Goal: Task Accomplishment & Management: Complete application form

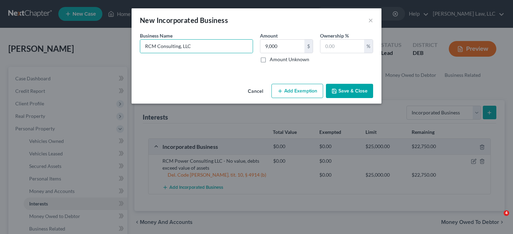
select select "incorporated_business"
click at [307, 90] on button "Add Exemption" at bounding box center [298, 91] width 52 height 15
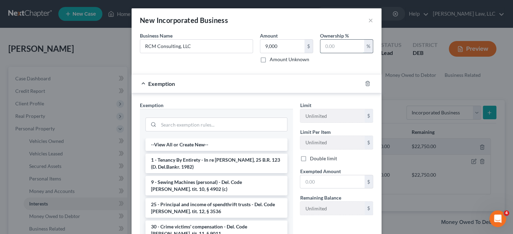
click at [329, 47] on input "text" at bounding box center [343, 46] width 44 height 13
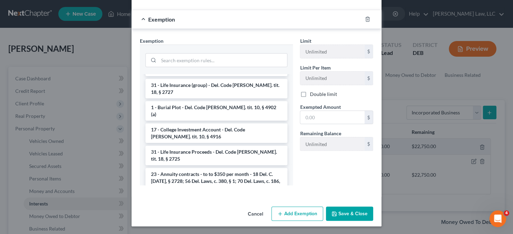
scroll to position [695, 0]
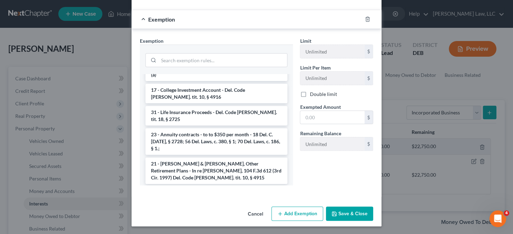
type input "100"
click at [168, 209] on li "14 - Personal property (other than principal residence) - Del. Code [PERSON_NAM…" at bounding box center [217, 218] width 142 height 19
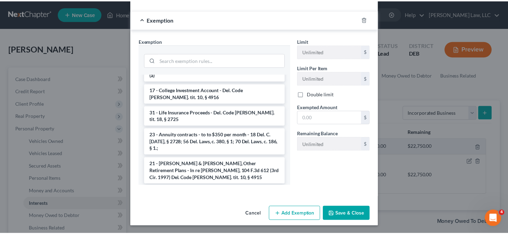
scroll to position [31, 0]
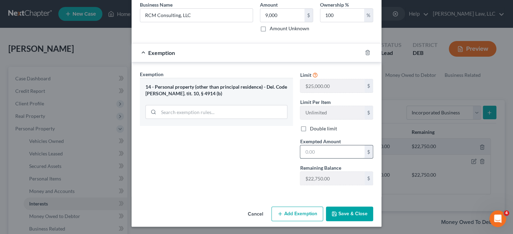
click at [310, 147] on input "text" at bounding box center [332, 151] width 64 height 13
type input "9,000"
click at [332, 214] on icon "button" at bounding box center [334, 213] width 4 height 4
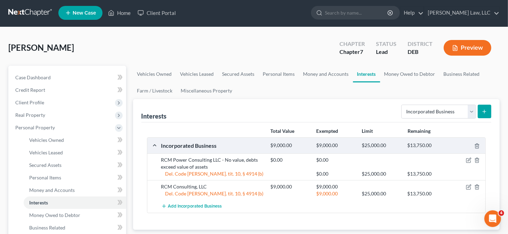
scroll to position [0, 0]
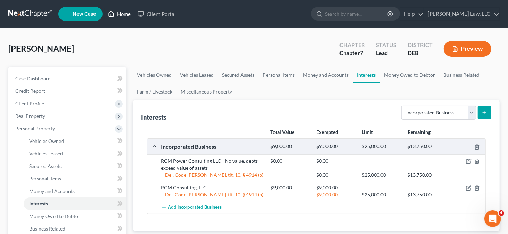
click at [118, 15] on link "Home" at bounding box center [120, 14] width 30 height 13
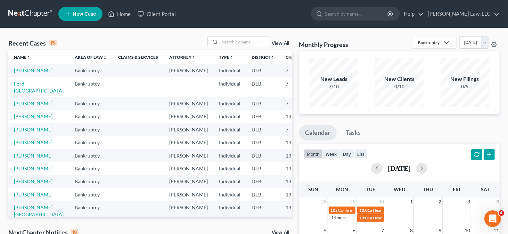
click at [89, 17] on link "New Case" at bounding box center [80, 14] width 44 height 14
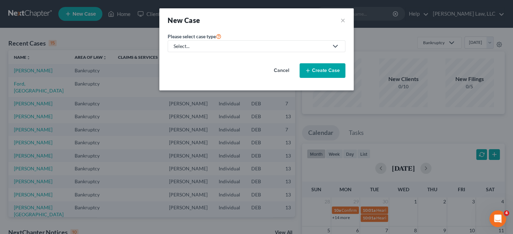
click at [196, 43] on div "Select..." at bounding box center [251, 46] width 155 height 7
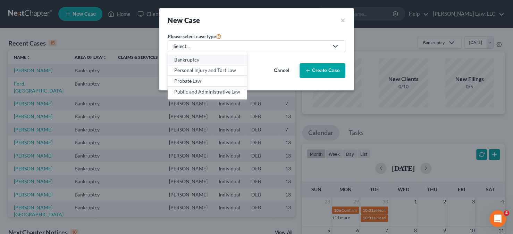
click at [196, 63] on link "Bankruptcy" at bounding box center [207, 60] width 79 height 11
select select "13"
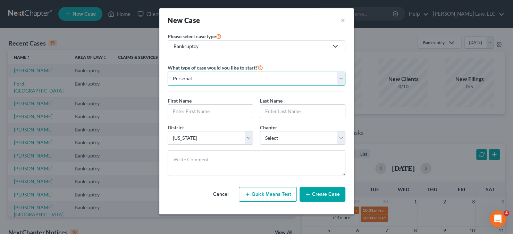
click at [302, 76] on select "Personal Business" at bounding box center [257, 79] width 178 height 14
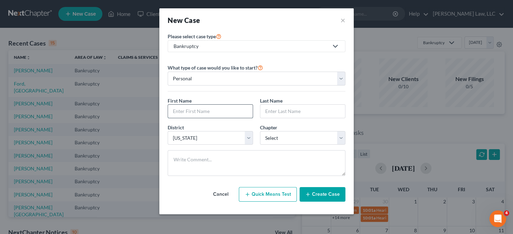
click at [225, 108] on input "text" at bounding box center [210, 111] width 85 height 13
type input "Ikea"
type input "J"
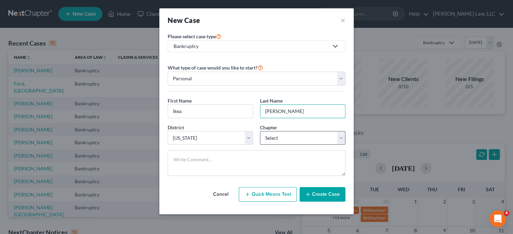
type input "[PERSON_NAME]"
click at [286, 134] on select "Select 7 11 12 13" at bounding box center [302, 138] width 85 height 14
click at [282, 179] on div at bounding box center [256, 165] width 185 height 31
click at [293, 135] on select "Select 7 11 12 13" at bounding box center [302, 138] width 85 height 14
select select "3"
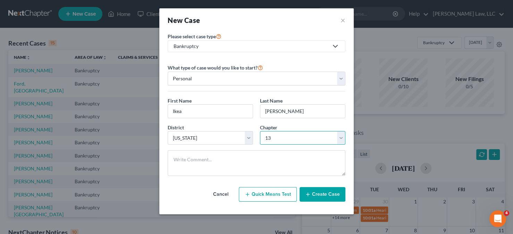
click at [260, 131] on select "Select 7 11 12 13" at bounding box center [302, 138] width 85 height 14
click at [308, 193] on icon "button" at bounding box center [308, 194] width 6 height 6
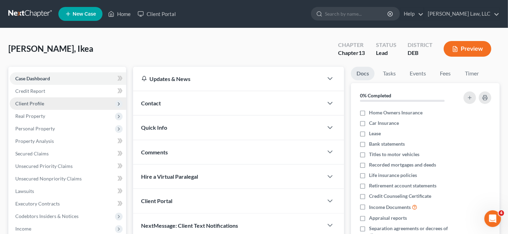
click at [71, 105] on span "Client Profile" at bounding box center [68, 103] width 116 height 13
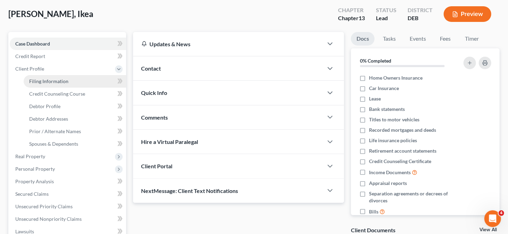
click at [80, 84] on link "Filing Information" at bounding box center [75, 81] width 102 height 13
select select "1"
select select "0"
select select "3"
select select "13"
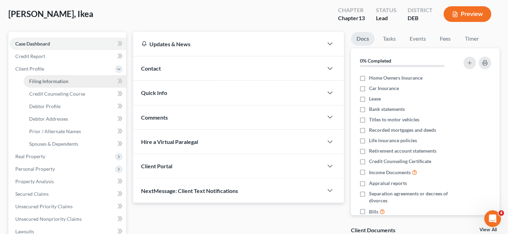
select select "7"
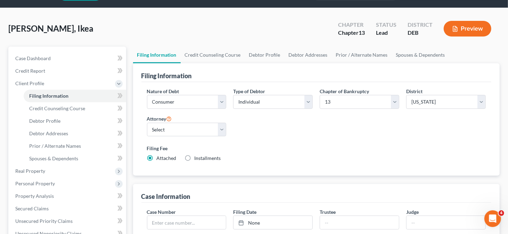
scroll to position [35, 0]
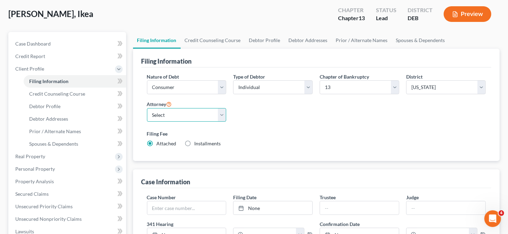
click at [214, 114] on select "Select [PERSON_NAME] - [PERSON_NAME] - [PERSON_NAME]" at bounding box center [187, 115] width 80 height 14
select select "0"
click at [147, 108] on select "Select [PERSON_NAME] - [PERSON_NAME] - [PERSON_NAME]" at bounding box center [187, 115] width 80 height 14
click at [232, 42] on link "Credit Counseling Course" at bounding box center [213, 40] width 64 height 17
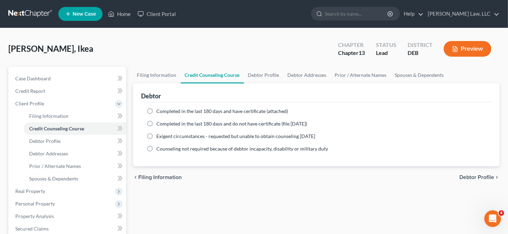
click at [169, 111] on span "Completed in the last 180 days and have certificate (attached)" at bounding box center [223, 111] width 132 height 6
click at [164, 111] on input "Completed in the last 180 days and have certificate (attached)" at bounding box center [161, 110] width 5 height 5
radio input "true"
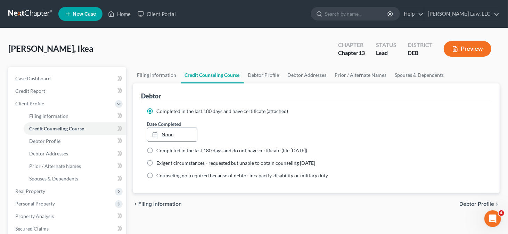
click at [172, 133] on link "None" at bounding box center [172, 134] width 50 height 13
type input "[DATE]"
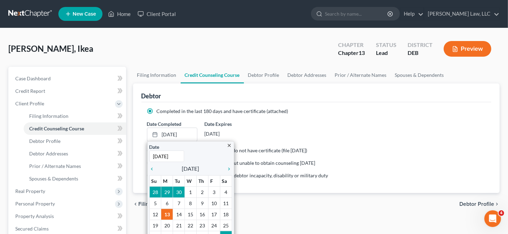
click at [297, 127] on div "Date Completed [DATE] close Date [DATE] Time 12:00 AM chevron_left [DATE] chevr…" at bounding box center [316, 130] width 346 height 21
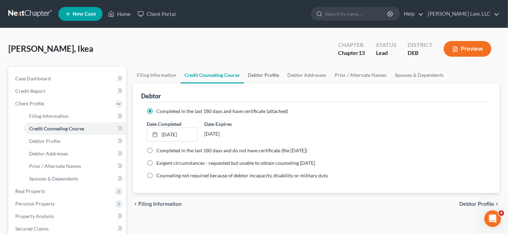
click at [268, 77] on link "Debtor Profile" at bounding box center [264, 75] width 40 height 17
select select "0"
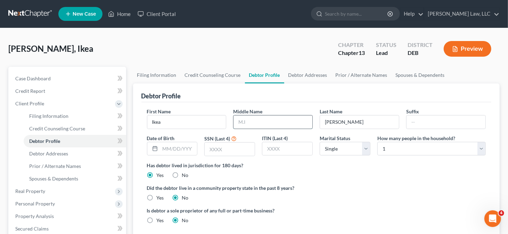
click at [252, 125] on input "text" at bounding box center [272, 121] width 79 height 13
type input "M."
click at [180, 149] on input "text" at bounding box center [178, 148] width 37 height 13
type input "[DATE]"
click at [235, 147] on input "text" at bounding box center [230, 148] width 50 height 13
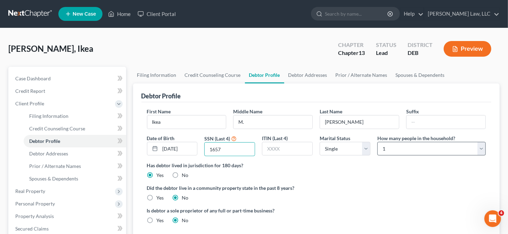
type input "1657"
click at [390, 149] on select "Select 1 2 3 4 5 6 7 8 9 10 11 12 13 14 15 16 17 18 19 20" at bounding box center [431, 149] width 108 height 14
select select "5"
click at [377, 142] on select "Select 1 2 3 4 5 6 7 8 9 10 11 12 13 14 15 16 17 18 19 20" at bounding box center [431, 149] width 108 height 14
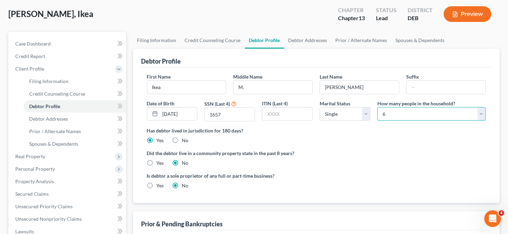
scroll to position [69, 0]
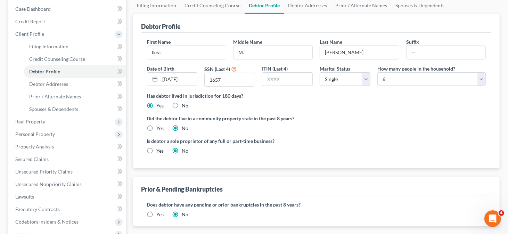
click at [157, 214] on label "Yes" at bounding box center [160, 214] width 7 height 7
click at [159, 214] on input "Yes" at bounding box center [161, 213] width 5 height 5
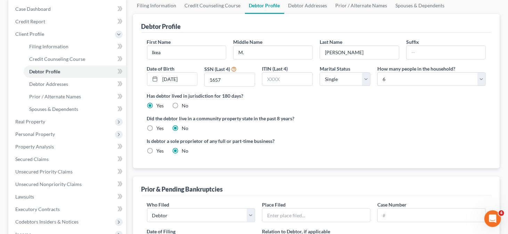
scroll to position [139, 0]
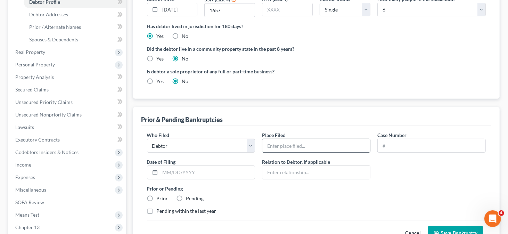
click at [294, 144] on input "text" at bounding box center [316, 145] width 108 height 13
type input "[US_STATE]"
click at [397, 146] on input "text" at bounding box center [431, 145] width 108 height 13
paste input "24-10730"
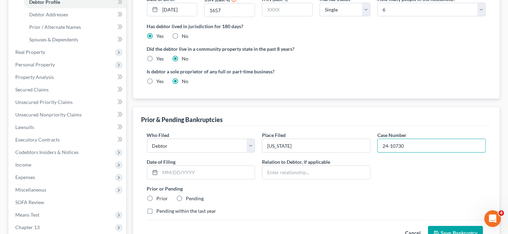
type input "24-10730"
click at [167, 172] on input "text" at bounding box center [207, 172] width 95 height 13
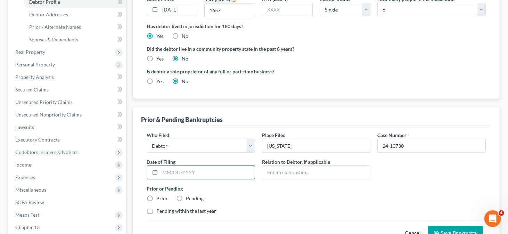
paste input "[DATE]"
type input "[DATE]"
click at [157, 198] on label "Prior" at bounding box center [162, 198] width 11 height 7
click at [159, 198] on input "Prior" at bounding box center [161, 197] width 5 height 5
radio input "true"
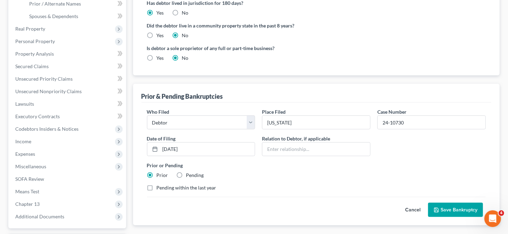
scroll to position [174, 0]
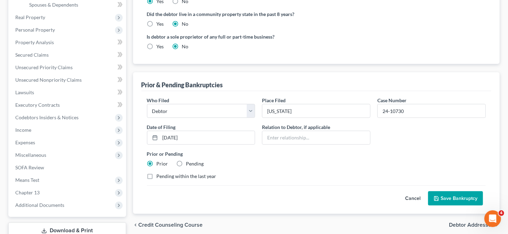
click at [455, 199] on button "Save Bankruptcy" at bounding box center [455, 198] width 55 height 15
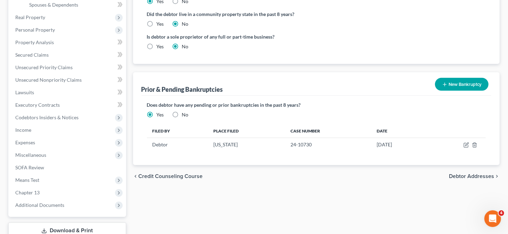
click at [450, 84] on button "New Bankruptcy" at bounding box center [461, 84] width 53 height 13
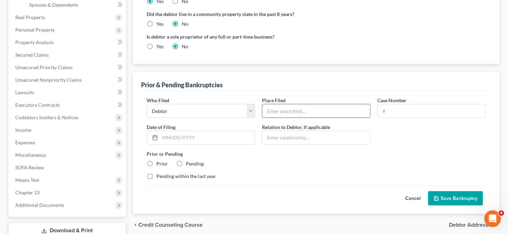
click at [292, 107] on input "text" at bounding box center [316, 110] width 108 height 13
type input "[US_STATE]"
click at [402, 111] on input "text" at bounding box center [431, 110] width 108 height 13
paste input "23-11435"
type input "23-11435"
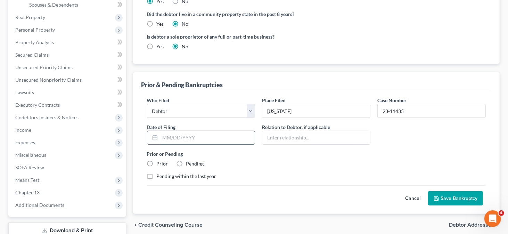
click at [183, 136] on input "text" at bounding box center [207, 137] width 95 height 13
paste input "[DATE]"
type input "[DATE]"
click at [160, 160] on label "Prior" at bounding box center [162, 163] width 11 height 7
click at [160, 160] on input "Prior" at bounding box center [161, 162] width 5 height 5
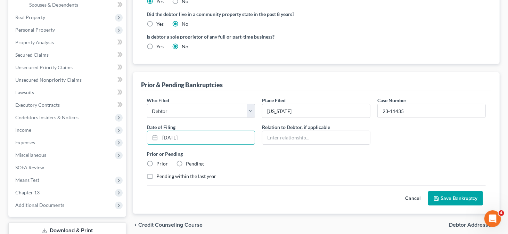
radio input "true"
click at [447, 194] on button "Save Bankruptcy" at bounding box center [455, 198] width 55 height 15
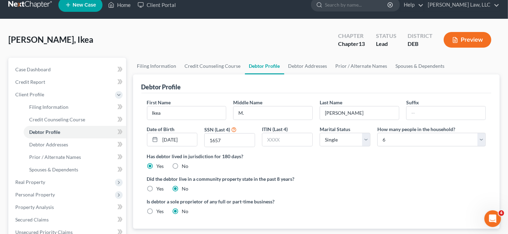
scroll to position [0, 0]
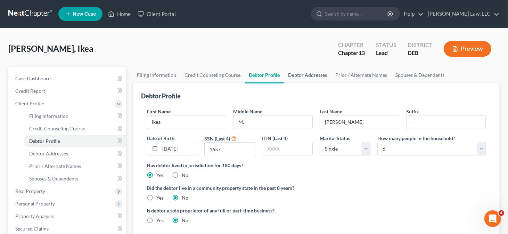
click at [299, 73] on link "Debtor Addresses" at bounding box center [307, 75] width 47 height 17
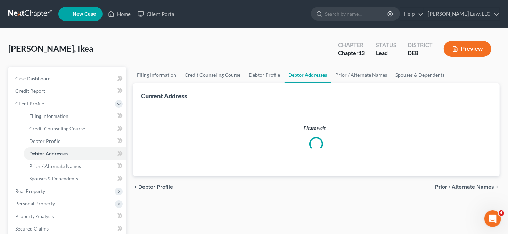
select select "0"
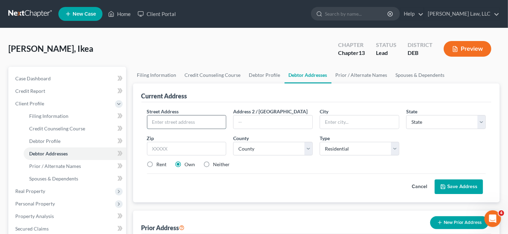
click at [187, 119] on input "text" at bounding box center [186, 121] width 79 height 13
type input "[STREET_ADDRESS]"
click at [171, 147] on input "text" at bounding box center [187, 149] width 80 height 14
type input "19702"
click at [274, 125] on input "text" at bounding box center [272, 121] width 79 height 13
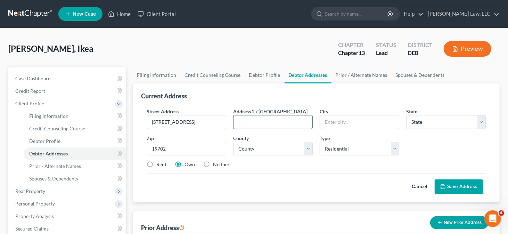
type input "[GEOGRAPHIC_DATA]"
select select "7"
click at [278, 145] on select "County [GEOGRAPHIC_DATA] [GEOGRAPHIC_DATA] [GEOGRAPHIC_DATA]" at bounding box center [273, 149] width 80 height 14
select select "1"
click at [233, 142] on select "County [GEOGRAPHIC_DATA] [GEOGRAPHIC_DATA] [GEOGRAPHIC_DATA]" at bounding box center [273, 149] width 80 height 14
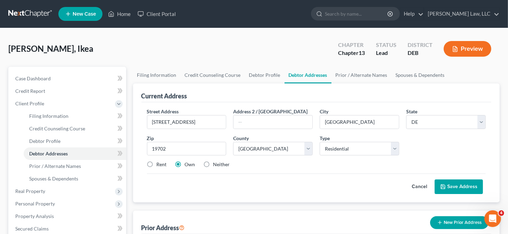
click at [464, 189] on button "Save Address" at bounding box center [458, 186] width 48 height 15
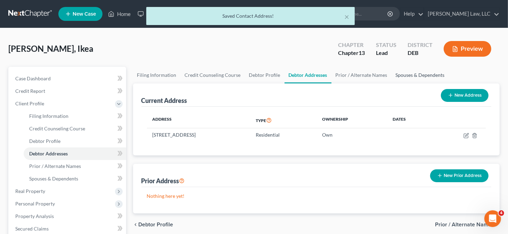
click at [400, 74] on link "Spouses & Dependents" at bounding box center [419, 75] width 57 height 17
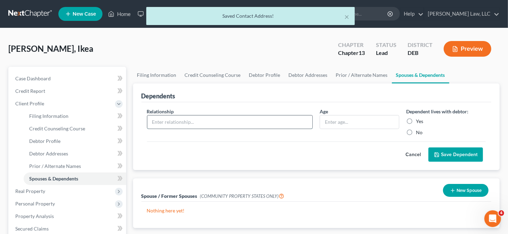
click at [194, 119] on input "text" at bounding box center [229, 121] width 165 height 13
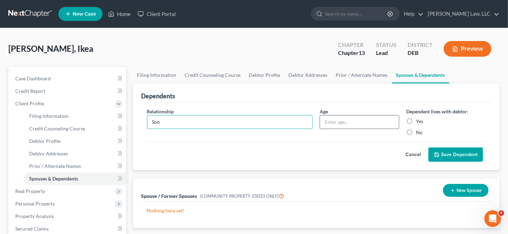
type input "Son"
click at [333, 121] on input "text" at bounding box center [359, 121] width 79 height 13
type input "13"
click at [419, 121] on label "Yes" at bounding box center [419, 121] width 7 height 7
click at [419, 121] on input "Yes" at bounding box center [420, 120] width 5 height 5
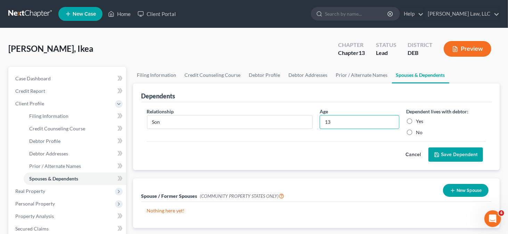
radio input "true"
click at [447, 151] on button "Save Dependent" at bounding box center [455, 154] width 55 height 15
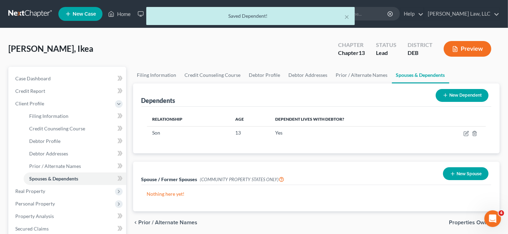
click at [465, 96] on button "New Dependent" at bounding box center [461, 95] width 53 height 13
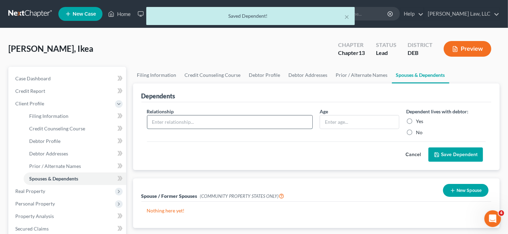
click at [184, 123] on input "text" at bounding box center [229, 121] width 165 height 13
type input "Son"
click at [333, 121] on input "text" at bounding box center [359, 121] width 79 height 13
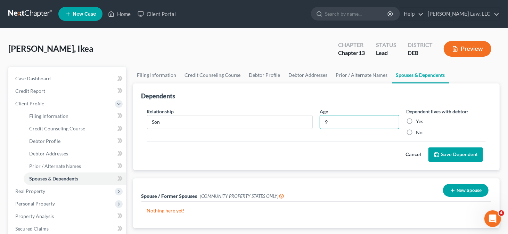
type input "9"
click at [416, 119] on label "Yes" at bounding box center [419, 121] width 7 height 7
click at [418, 119] on input "Yes" at bounding box center [420, 120] width 5 height 5
radio input "true"
click at [439, 149] on button "Save Dependent" at bounding box center [455, 154] width 55 height 15
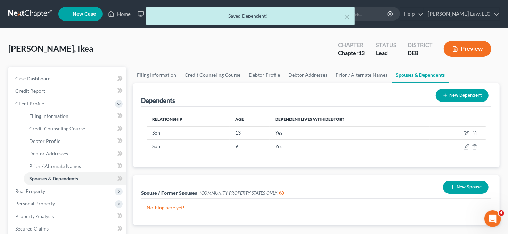
click at [455, 95] on button "New Dependent" at bounding box center [461, 95] width 53 height 13
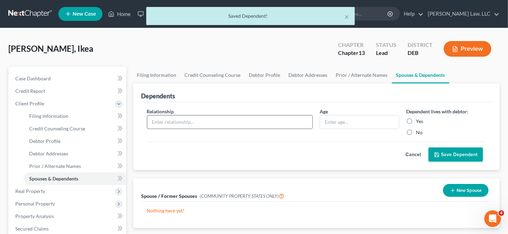
click at [224, 123] on input "text" at bounding box center [229, 121] width 165 height 13
type input "Son"
click at [338, 121] on input "text" at bounding box center [359, 121] width 79 height 13
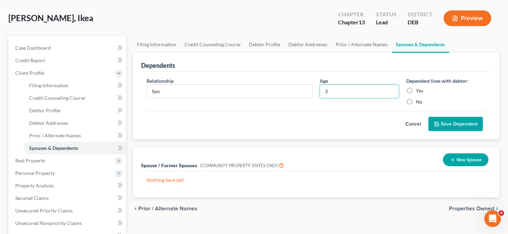
scroll to position [35, 0]
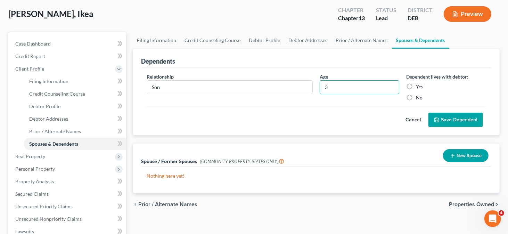
type input "3"
click at [416, 86] on label "Yes" at bounding box center [419, 86] width 7 height 7
click at [418, 86] on input "Yes" at bounding box center [420, 85] width 5 height 5
radio input "true"
click at [433, 116] on button "Save Dependent" at bounding box center [455, 120] width 55 height 15
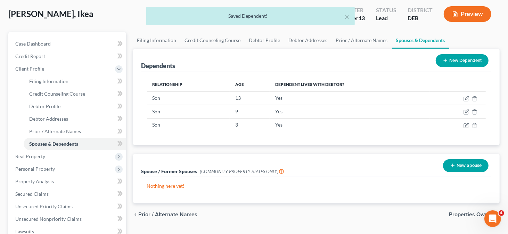
click at [447, 59] on icon at bounding box center [445, 61] width 6 height 6
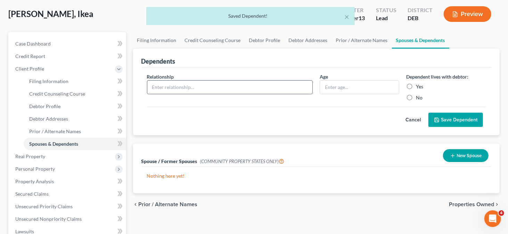
click at [181, 88] on input "text" at bounding box center [229, 87] width 165 height 13
type input "Daughter"
click at [332, 88] on input "text" at bounding box center [359, 87] width 79 height 13
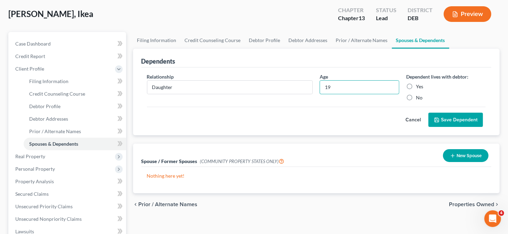
type input "19"
click at [416, 83] on label "Yes" at bounding box center [419, 86] width 7 height 7
click at [418, 83] on input "Yes" at bounding box center [420, 85] width 5 height 5
radio input "true"
click at [438, 119] on icon "submit" at bounding box center [437, 120] width 6 height 6
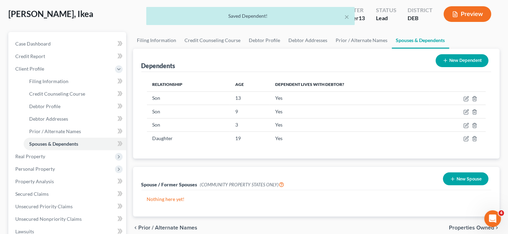
click at [457, 62] on button "New Dependent" at bounding box center [461, 60] width 53 height 13
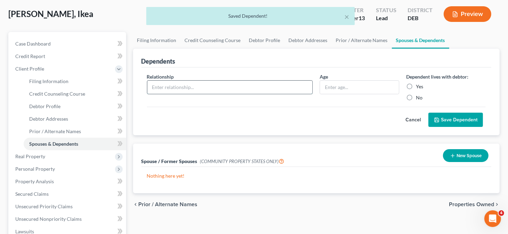
click at [160, 86] on input "text" at bounding box center [229, 87] width 165 height 13
type input "Daughter"
click at [334, 87] on input "text" at bounding box center [359, 87] width 79 height 13
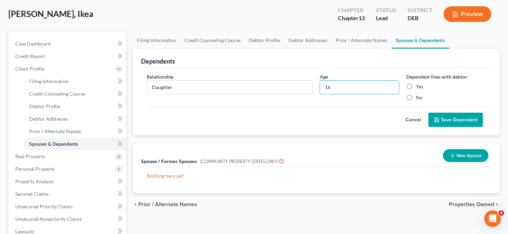
type input "16"
click at [412, 91] on div "Dependent lives with debtor: Yes No" at bounding box center [445, 87] width 86 height 28
click at [416, 86] on label "Yes" at bounding box center [419, 86] width 7 height 7
click at [418, 86] on input "Yes" at bounding box center [420, 85] width 5 height 5
radio input "true"
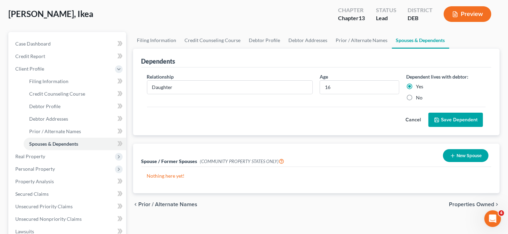
click at [452, 116] on button "Save Dependent" at bounding box center [455, 120] width 55 height 15
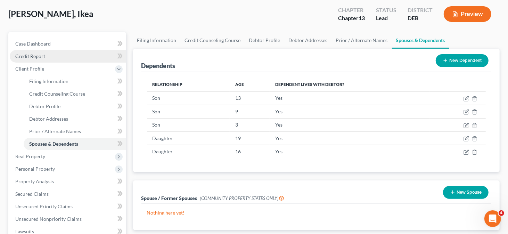
click at [58, 58] on link "Credit Report" at bounding box center [68, 56] width 116 height 13
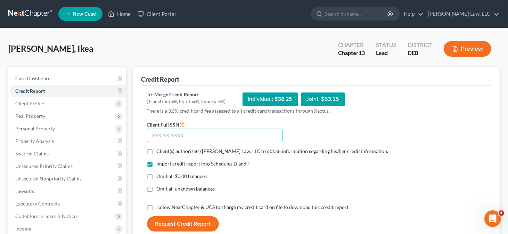
click at [191, 131] on input "text" at bounding box center [214, 135] width 135 height 14
click at [173, 150] on span "Client(s) authorize(s) [PERSON_NAME] Law, LLC to obtain information regarding h…" at bounding box center [273, 151] width 232 height 6
click at [164, 150] on input "Client(s) authorize(s) [PERSON_NAME] Law, LLC to obtain information regarding h…" at bounding box center [161, 150] width 5 height 5
checkbox input "true"
click at [165, 204] on span "I allow NextChapter & UCS to charge my credit card on file to download this cre…" at bounding box center [253, 207] width 192 height 6
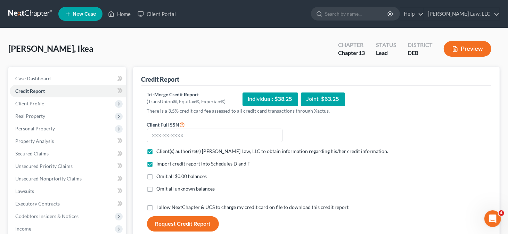
click at [164, 204] on input "I allow NextChapter & UCS to charge my credit card on file to download this cre…" at bounding box center [161, 206] width 5 height 5
checkbox input "true"
click at [182, 129] on input "text" at bounding box center [214, 135] width 135 height 14
type input "176-66-1657"
click at [186, 217] on button "Request Credit Report" at bounding box center [183, 223] width 72 height 15
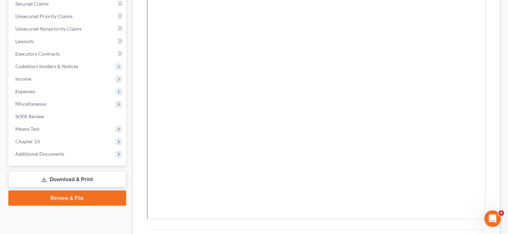
scroll to position [82, 0]
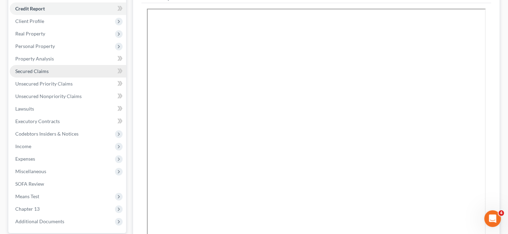
click at [43, 71] on span "Secured Claims" at bounding box center [31, 71] width 33 height 6
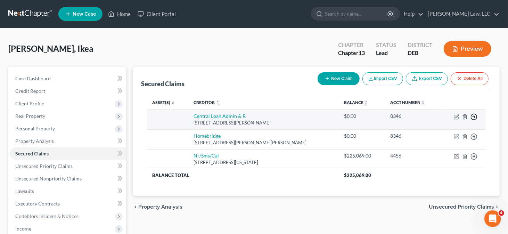
click at [471, 114] on circle "button" at bounding box center [474, 117] width 6 height 6
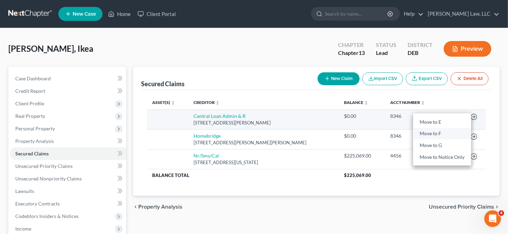
click at [451, 132] on link "Move to F" at bounding box center [442, 134] width 58 height 12
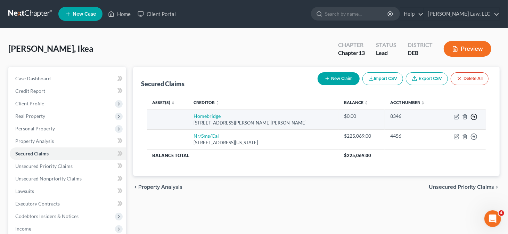
click at [473, 114] on circle "button" at bounding box center [474, 117] width 6 height 6
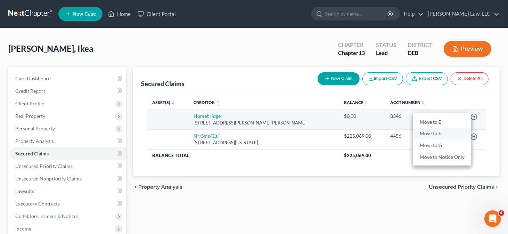
click at [450, 135] on link "Move to F" at bounding box center [442, 134] width 58 height 12
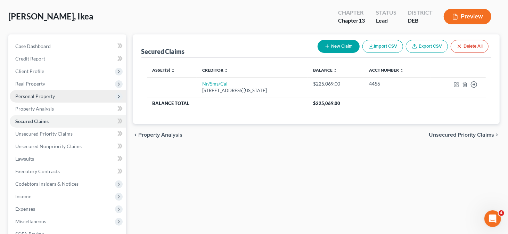
scroll to position [69, 0]
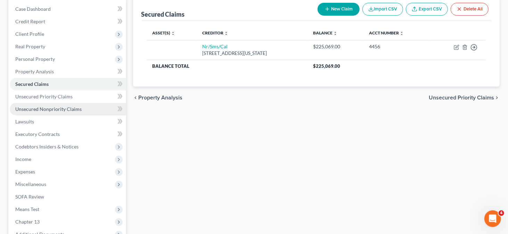
click at [70, 109] on span "Unsecured Nonpriority Claims" at bounding box center [48, 109] width 66 height 6
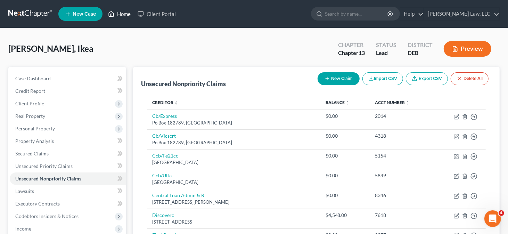
click at [115, 11] on link "Home" at bounding box center [120, 14] width 30 height 13
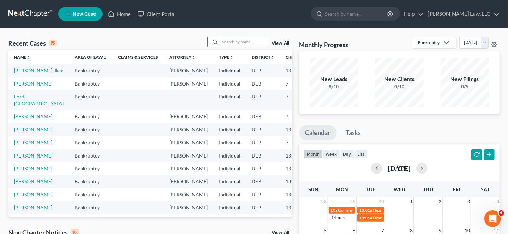
click at [245, 43] on input "search" at bounding box center [244, 42] width 49 height 10
type input "[PERSON_NAME]"
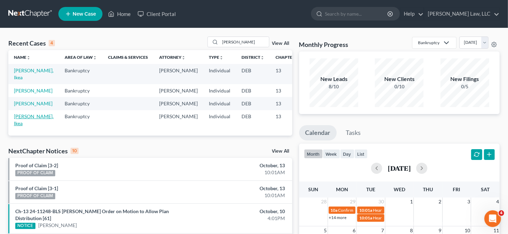
click at [24, 126] on link "[PERSON_NAME], Ikea" at bounding box center [34, 119] width 40 height 13
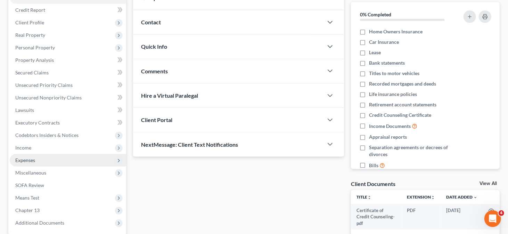
scroll to position [69, 0]
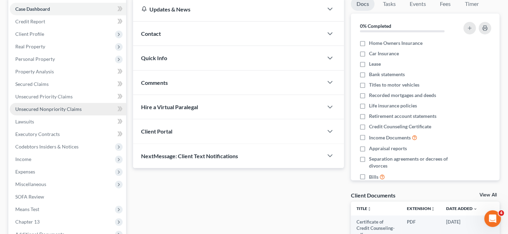
click at [73, 110] on span "Unsecured Nonpriority Claims" at bounding box center [48, 109] width 66 height 6
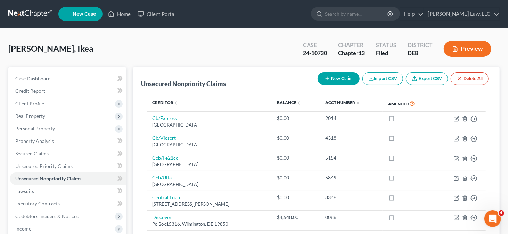
click at [461, 45] on button "Preview" at bounding box center [467, 49] width 48 height 16
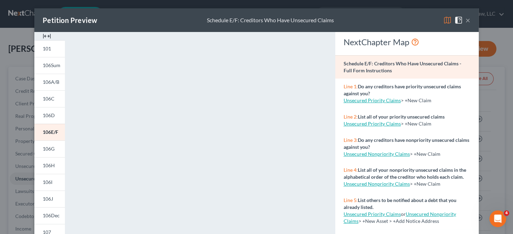
click at [466, 20] on button "×" at bounding box center [468, 20] width 5 height 8
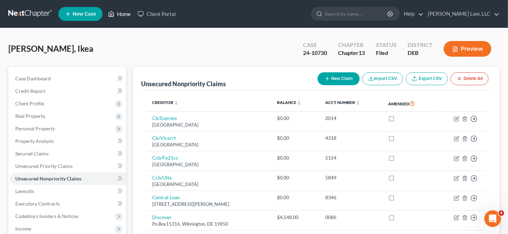
click at [121, 15] on link "Home" at bounding box center [120, 14] width 30 height 13
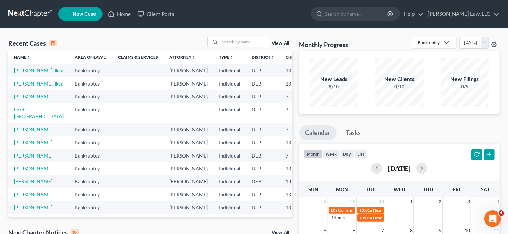
click at [20, 86] on link "[PERSON_NAME], Ikea" at bounding box center [38, 84] width 49 height 6
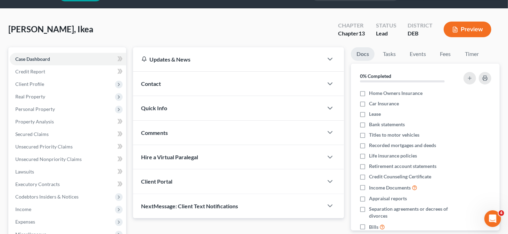
scroll to position [35, 0]
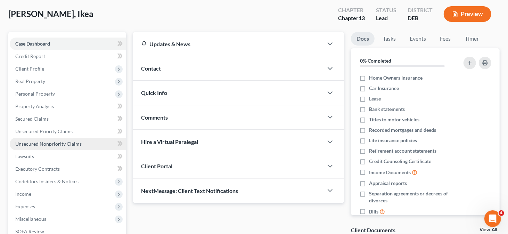
click at [65, 143] on span "Unsecured Nonpriority Claims" at bounding box center [48, 144] width 66 height 6
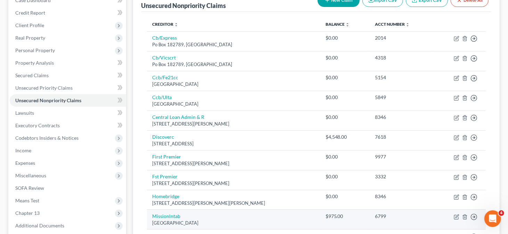
scroll to position [69, 0]
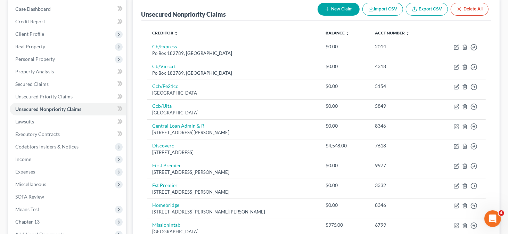
click at [336, 8] on button "New Claim" at bounding box center [338, 9] width 42 height 13
select select "0"
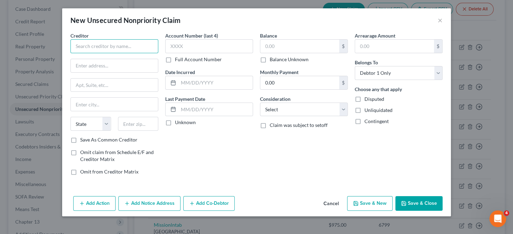
click at [130, 47] on input "text" at bounding box center [114, 46] width 88 height 14
type input "Kohls"
click at [337, 202] on button "Cancel" at bounding box center [331, 204] width 26 height 14
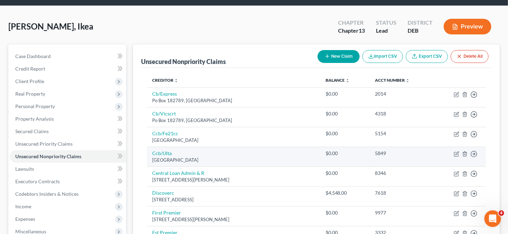
scroll to position [0, 0]
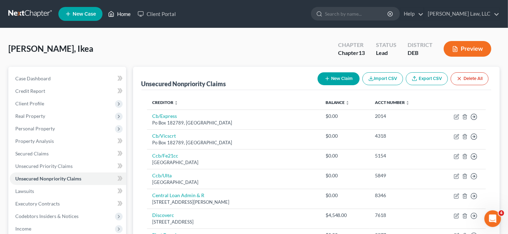
click at [124, 15] on link "Home" at bounding box center [120, 14] width 30 height 13
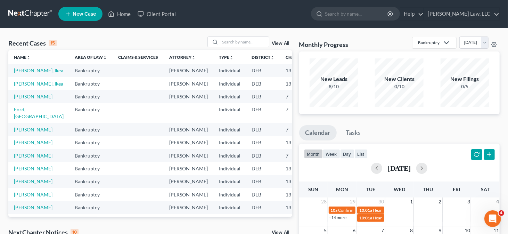
click at [22, 86] on link "[PERSON_NAME], Ikea" at bounding box center [38, 84] width 49 height 6
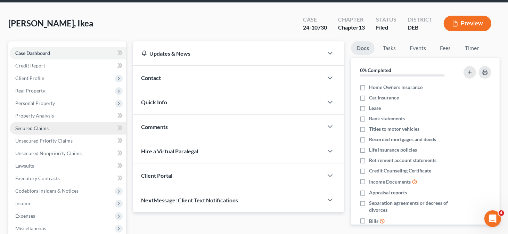
scroll to position [69, 0]
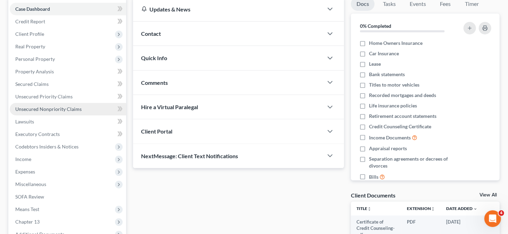
click at [66, 111] on link "Unsecured Nonpriority Claims" at bounding box center [68, 109] width 116 height 13
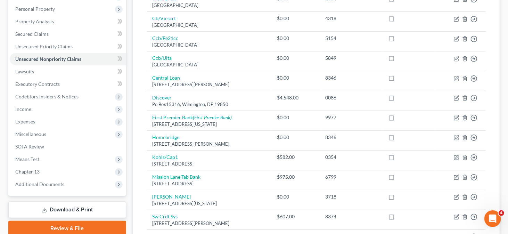
scroll to position [139, 0]
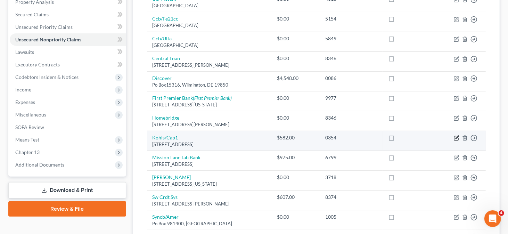
click at [455, 137] on icon "button" at bounding box center [457, 138] width 6 height 6
select select "52"
select select "1"
select select "0"
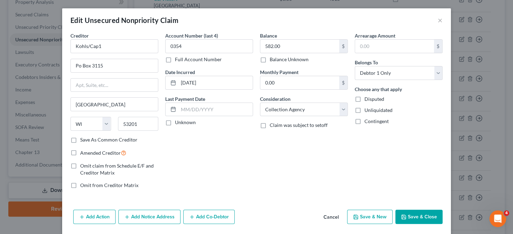
click at [93, 140] on label "Save As Common Creditor" at bounding box center [108, 139] width 57 height 7
click at [88, 140] on input "Save As Common Creditor" at bounding box center [85, 138] width 5 height 5
click at [405, 213] on button "Save & Close" at bounding box center [419, 216] width 47 height 15
checkbox input "false"
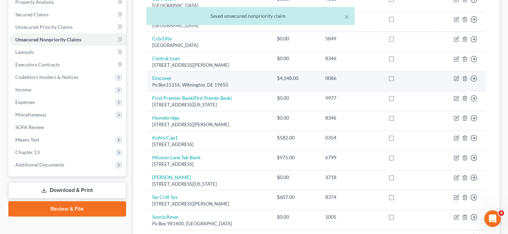
scroll to position [0, 0]
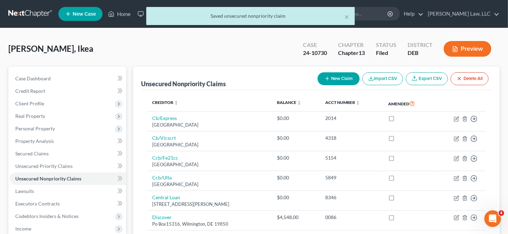
click at [123, 14] on div "× Saved unsecured nonpriority claim" at bounding box center [251, 18] width 508 height 22
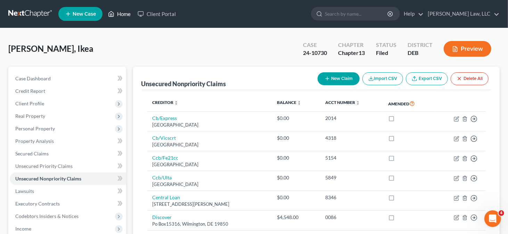
click at [123, 11] on link "Home" at bounding box center [120, 14] width 30 height 13
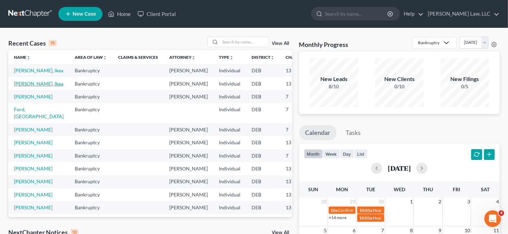
click at [28, 86] on link "[PERSON_NAME], Ikea" at bounding box center [38, 84] width 49 height 6
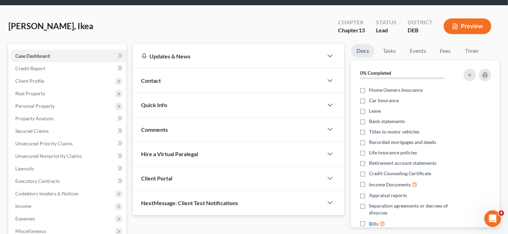
scroll to position [35, 0]
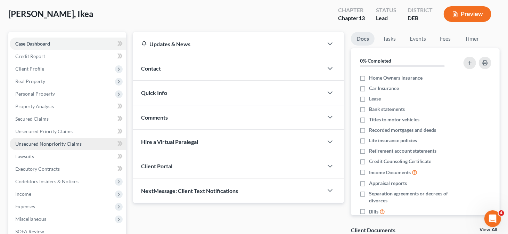
click at [47, 147] on link "Unsecured Nonpriority Claims" at bounding box center [68, 144] width 116 height 13
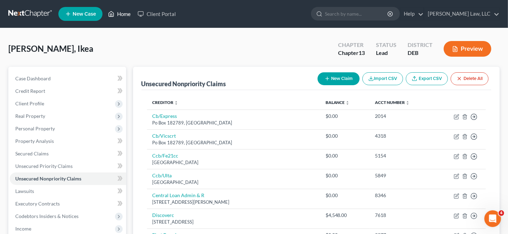
click at [130, 14] on link "Home" at bounding box center [120, 14] width 30 height 13
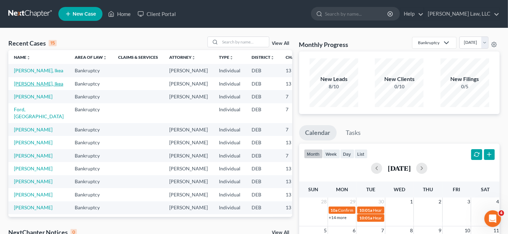
click at [27, 86] on link "[PERSON_NAME], Ikea" at bounding box center [38, 84] width 49 height 6
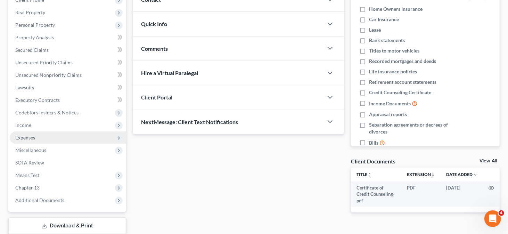
scroll to position [104, 0]
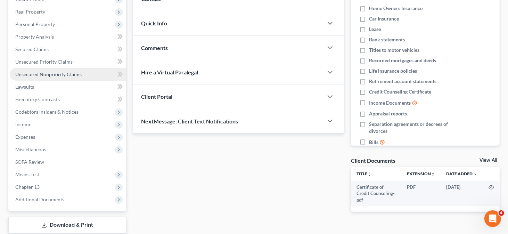
click at [74, 76] on span "Unsecured Nonpriority Claims" at bounding box center [48, 74] width 66 height 6
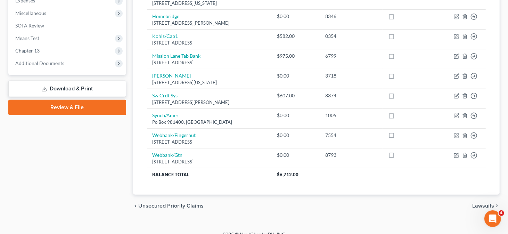
scroll to position [243, 0]
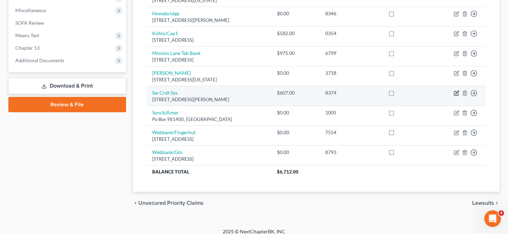
click at [456, 91] on icon "button" at bounding box center [456, 93] width 4 height 4
select select "45"
select select "0"
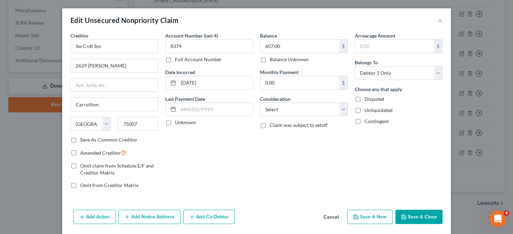
click at [80, 140] on label "Save As Common Creditor" at bounding box center [108, 139] width 57 height 7
click at [83, 140] on input "Save As Common Creditor" at bounding box center [85, 138] width 5 height 5
click at [404, 215] on icon "button" at bounding box center [404, 217] width 6 height 6
checkbox input "false"
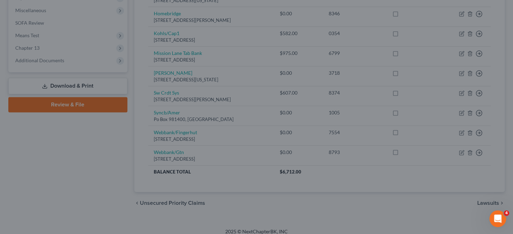
type input "0"
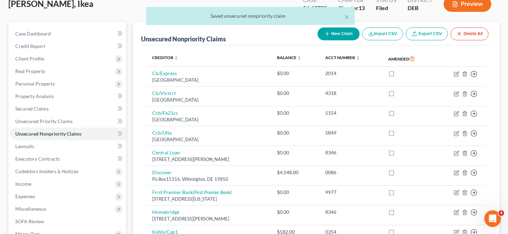
scroll to position [0, 0]
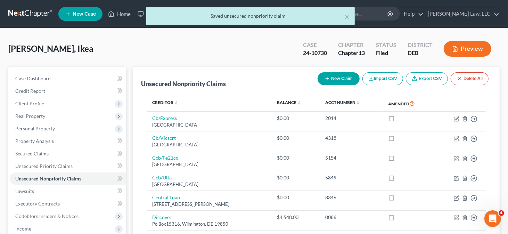
click at [119, 17] on div "× Saved unsecured nonpriority claim" at bounding box center [251, 18] width 508 height 22
click at [119, 15] on div "× Saved unsecured nonpriority claim" at bounding box center [251, 18] width 508 height 22
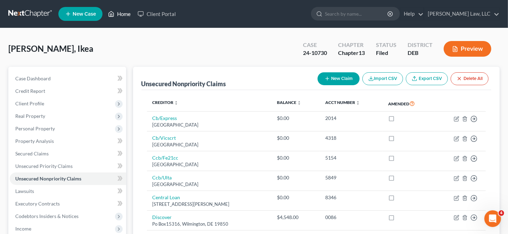
click at [123, 15] on link "Home" at bounding box center [120, 14] width 30 height 13
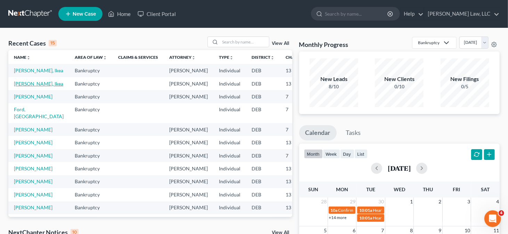
click at [23, 86] on link "[PERSON_NAME], Ikea" at bounding box center [38, 84] width 49 height 6
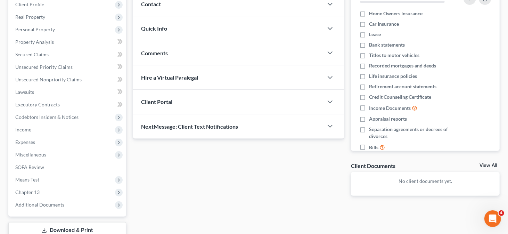
scroll to position [139, 0]
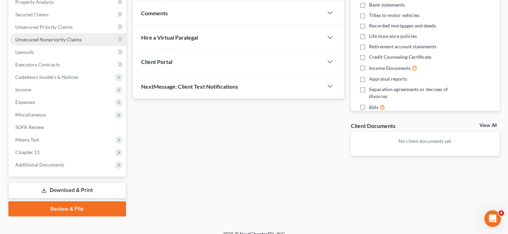
click at [69, 37] on span "Unsecured Nonpriority Claims" at bounding box center [48, 39] width 66 height 6
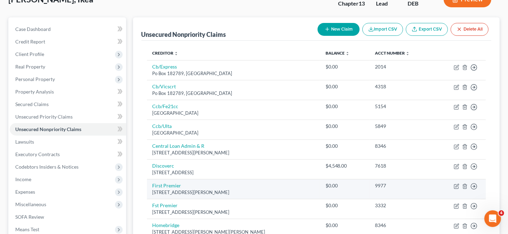
scroll to position [33, 0]
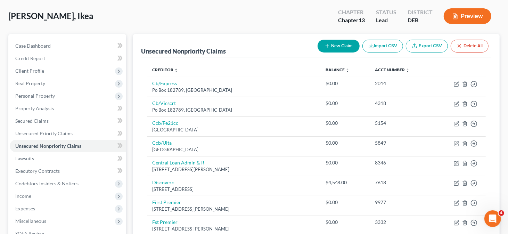
click at [336, 49] on button "New Claim" at bounding box center [338, 46] width 42 height 13
select select "0"
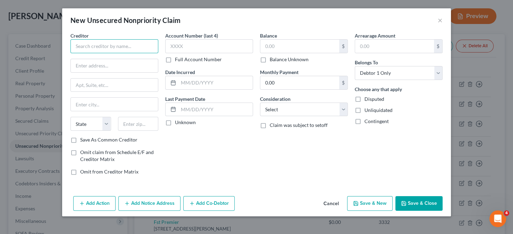
click at [142, 49] on input "text" at bounding box center [114, 46] width 88 height 14
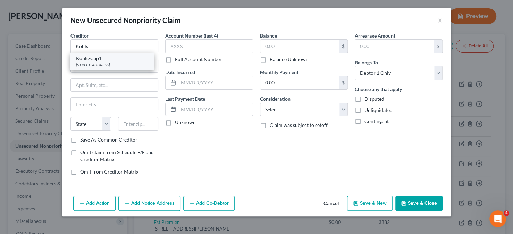
click at [107, 56] on div "Kohls/Cap1" at bounding box center [112, 58] width 72 height 7
type input "Kohls/Cap1"
type input "Po Box 3115"
type input "[GEOGRAPHIC_DATA]"
select select "52"
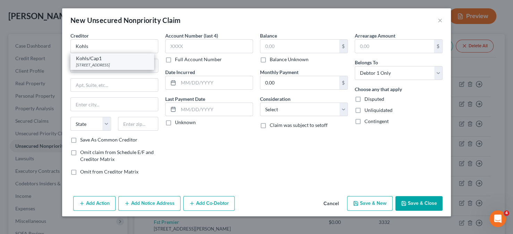
type input "53201"
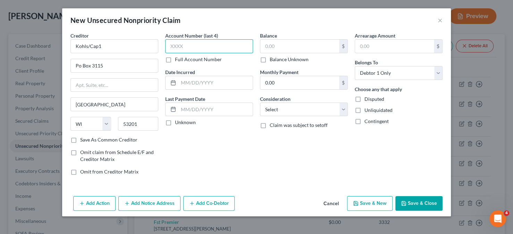
click at [217, 48] on input "text" at bounding box center [209, 46] width 88 height 14
type input "0354"
click at [285, 38] on div "Balance $ Balance Unknown Balance Undetermined $ Balance Unknown" at bounding box center [304, 47] width 88 height 31
click at [284, 45] on input "text" at bounding box center [299, 46] width 79 height 13
click at [418, 196] on button "Save & Close" at bounding box center [419, 203] width 47 height 15
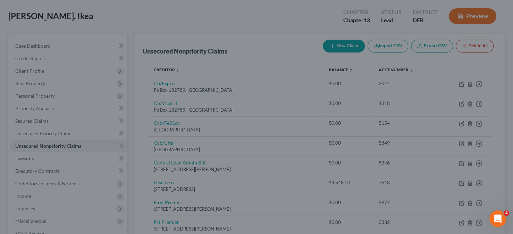
type input "582.00"
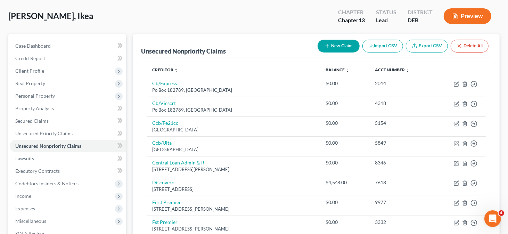
click at [344, 43] on button "New Claim" at bounding box center [338, 46] width 42 height 13
select select "0"
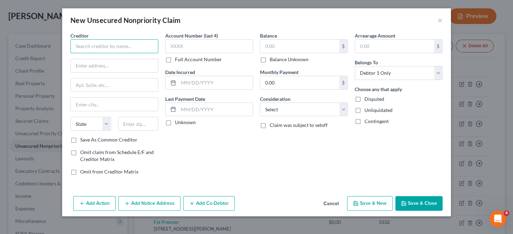
click at [129, 48] on input "text" at bounding box center [114, 46] width 88 height 14
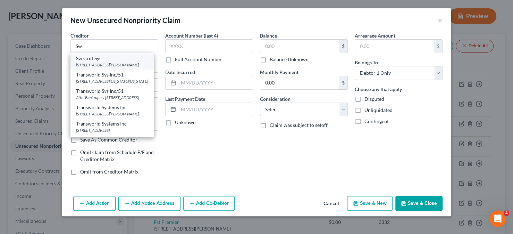
click at [114, 56] on div "Sw Crdt Sys" at bounding box center [112, 58] width 72 height 7
type input "Sw Crdt Sys"
type input "2629 [PERSON_NAME]"
type input "Carrollton"
select select "45"
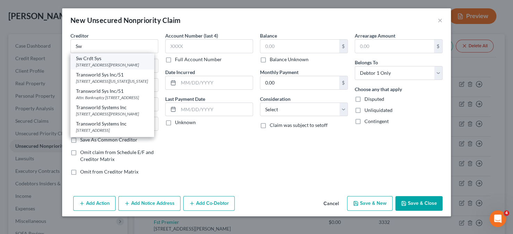
type input "75007"
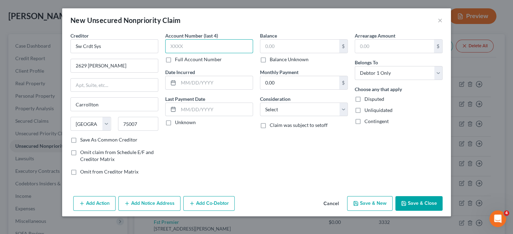
click at [183, 45] on input "text" at bounding box center [209, 46] width 88 height 14
type input "8374"
click at [271, 44] on input "text" at bounding box center [299, 46] width 79 height 13
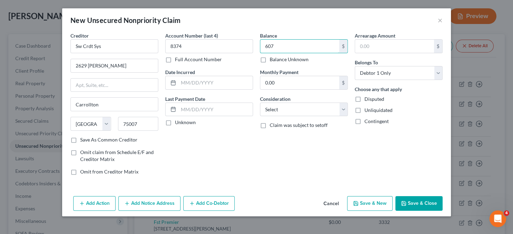
type input "607"
click at [413, 204] on button "Save & Close" at bounding box center [419, 203] width 47 height 15
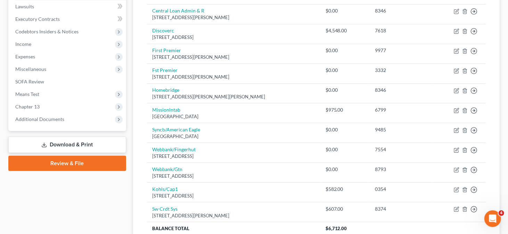
scroll to position [206, 0]
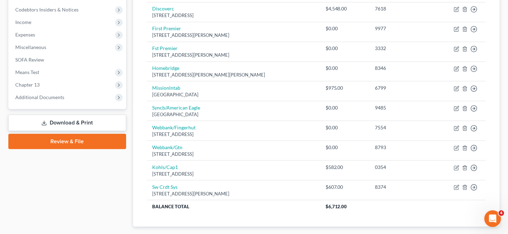
click at [105, 120] on link "Download & Print" at bounding box center [67, 123] width 118 height 16
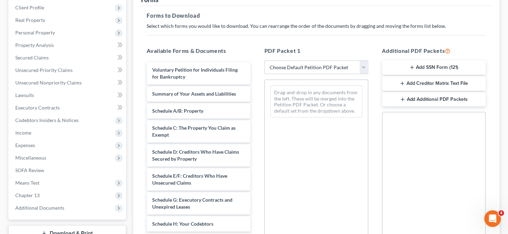
scroll to position [104, 0]
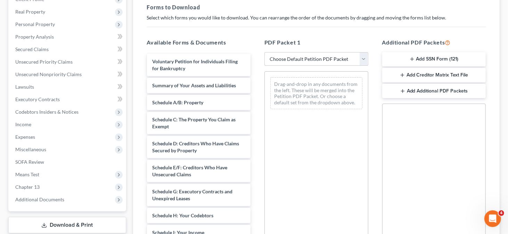
click at [344, 61] on select "Choose Default Petition PDF Packet Complete Bankruptcy Petition (all forms and …" at bounding box center [316, 59] width 104 height 14
select select "1"
click at [264, 52] on select "Choose Default Petition PDF Packet Complete Bankruptcy Petition (all forms and …" at bounding box center [316, 59] width 104 height 14
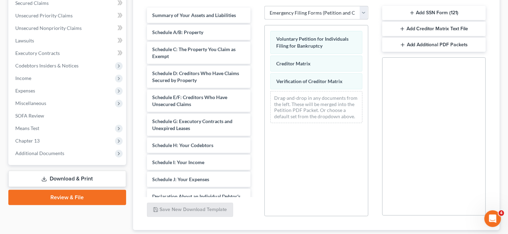
scroll to position [139, 0]
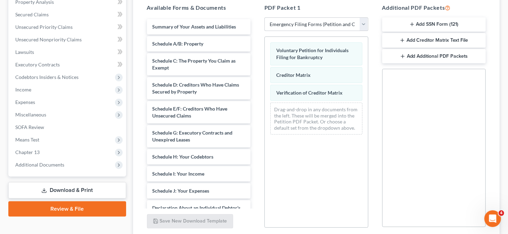
click at [437, 20] on button "Add SSN Form (121)" at bounding box center [434, 24] width 104 height 15
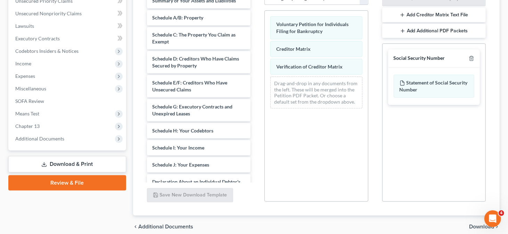
scroll to position [194, 0]
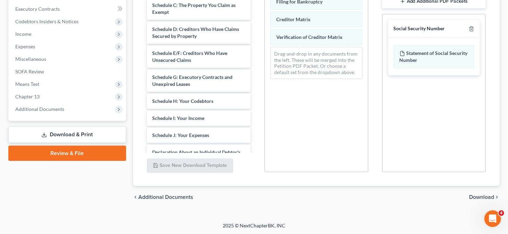
click at [478, 194] on span "Download" at bounding box center [481, 197] width 25 height 6
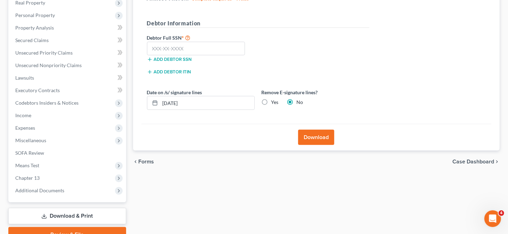
scroll to position [77, 0]
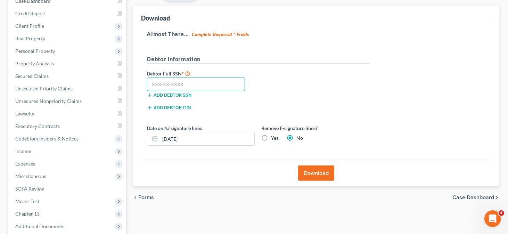
click at [163, 85] on input "text" at bounding box center [196, 84] width 98 height 14
type input "176-66-1657"
click at [273, 139] on label "Yes" at bounding box center [274, 137] width 7 height 7
click at [274, 139] on input "Yes" at bounding box center [276, 136] width 5 height 5
radio input "true"
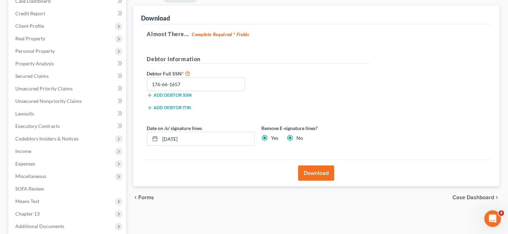
radio input "false"
click at [313, 174] on button "Download" at bounding box center [316, 172] width 36 height 15
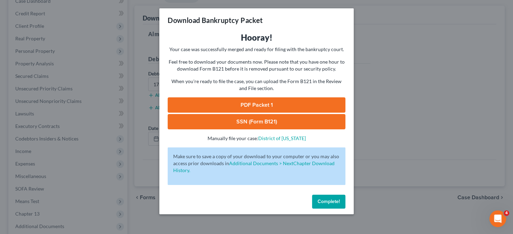
click at [245, 108] on link "PDF Packet 1" at bounding box center [257, 104] width 178 height 15
click at [260, 119] on link "SSN (Form B121)" at bounding box center [257, 121] width 178 height 15
click at [329, 204] on span "Complete!" at bounding box center [329, 201] width 22 height 6
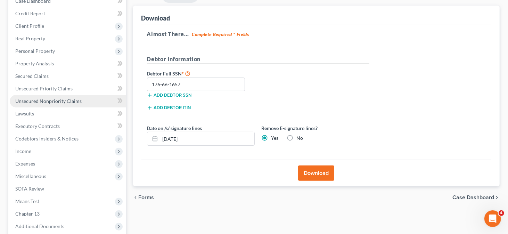
click at [58, 103] on link "Unsecured Nonpriority Claims" at bounding box center [68, 101] width 116 height 13
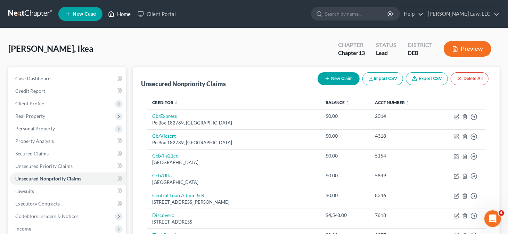
click at [111, 10] on icon at bounding box center [111, 14] width 6 height 8
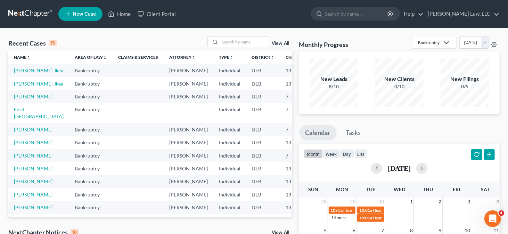
click at [31, 64] on td "[PERSON_NAME], Ikea" at bounding box center [38, 70] width 61 height 13
click at [31, 70] on link "[PERSON_NAME], Ikea" at bounding box center [38, 70] width 49 height 6
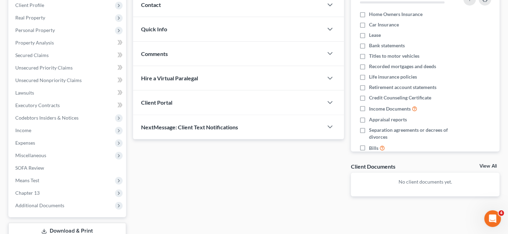
scroll to position [104, 0]
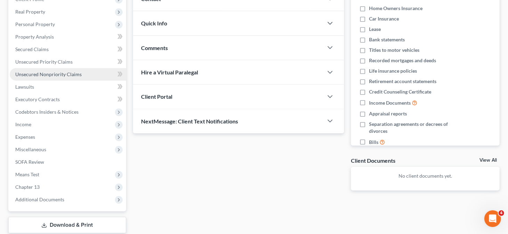
click at [49, 74] on span "Unsecured Nonpriority Claims" at bounding box center [48, 74] width 66 height 6
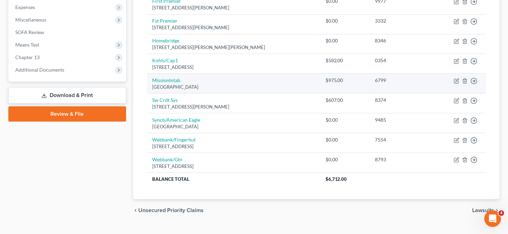
scroll to position [246, 0]
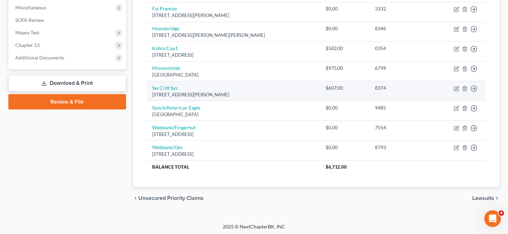
click at [183, 85] on td "Sw Crdt Sys [STREET_ADDRESS][PERSON_NAME]" at bounding box center [233, 91] width 173 height 20
click at [174, 85] on link "Sw Crdt Sys" at bounding box center [164, 88] width 25 height 6
select select "45"
select select "0"
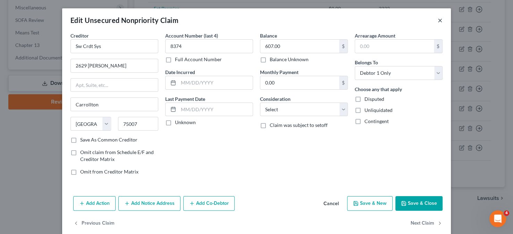
click at [438, 20] on button "×" at bounding box center [440, 20] width 5 height 8
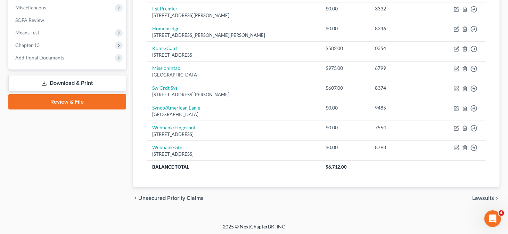
click at [85, 101] on link "Review & File" at bounding box center [67, 101] width 118 height 15
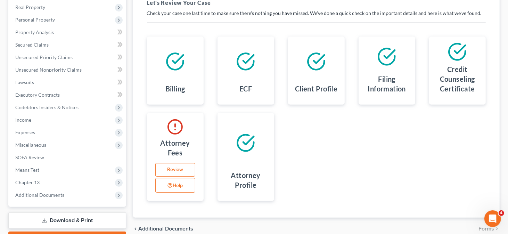
scroll to position [147, 0]
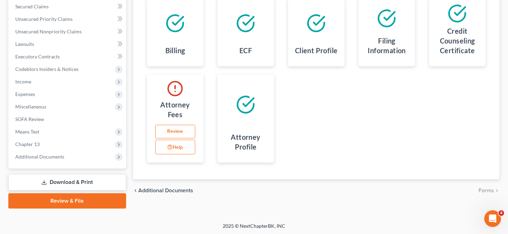
click at [169, 129] on link "Review" at bounding box center [175, 132] width 40 height 14
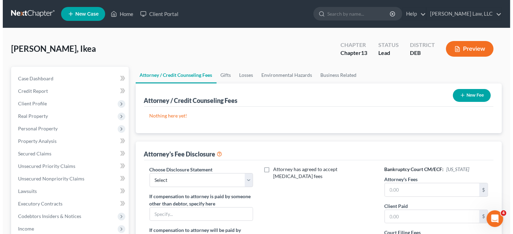
scroll to position [69, 0]
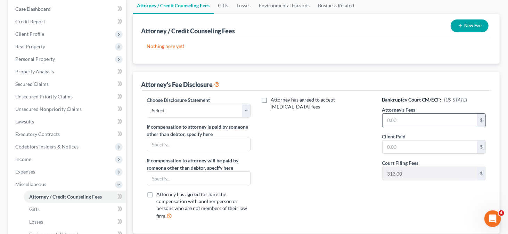
click at [412, 119] on input "text" at bounding box center [429, 120] width 95 height 13
type input "5,000"
click at [412, 147] on input "text" at bounding box center [429, 146] width 95 height 13
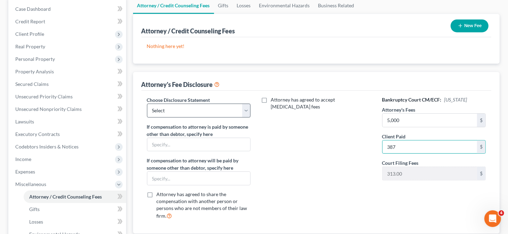
type input "387"
click at [221, 105] on select "Select Attorney" at bounding box center [199, 110] width 104 height 14
select select "0"
click at [147, 103] on select "Select Attorney" at bounding box center [199, 110] width 104 height 14
click at [475, 27] on button "New Fee" at bounding box center [469, 25] width 38 height 13
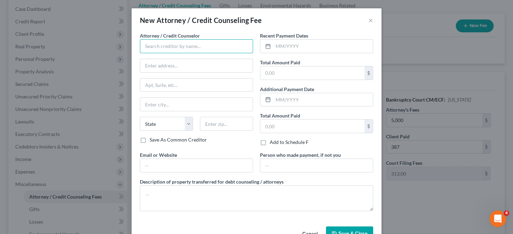
click at [168, 43] on input "text" at bounding box center [196, 46] width 113 height 14
type input "[PERSON_NAME] Law, LLC"
click at [283, 73] on input "text" at bounding box center [312, 72] width 104 height 13
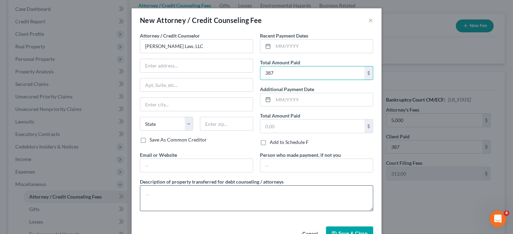
type input "387"
click at [152, 201] on textarea at bounding box center [256, 198] width 233 height 26
type textarea "P"
type textarea "Attorney Fees"
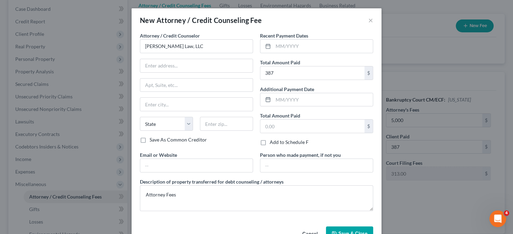
click at [341, 228] on button "Save & Close" at bounding box center [349, 233] width 47 height 15
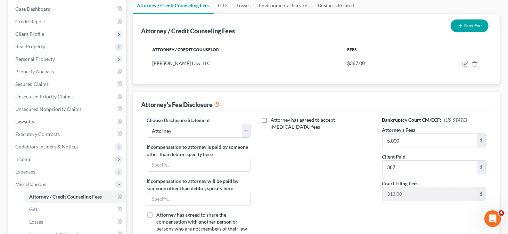
click at [456, 25] on button "New Fee" at bounding box center [469, 25] width 38 height 13
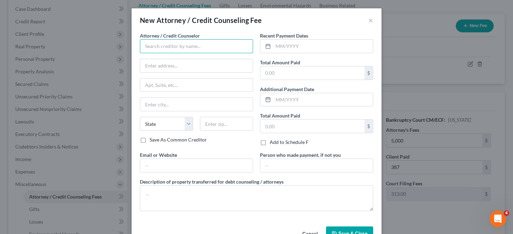
click at [199, 41] on input "text" at bounding box center [196, 46] width 113 height 14
type input "Abacus Credit Counseling"
click at [288, 74] on input "text" at bounding box center [312, 72] width 104 height 13
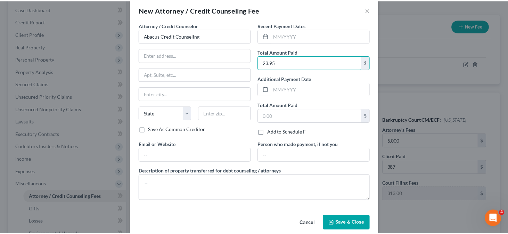
scroll to position [19, 0]
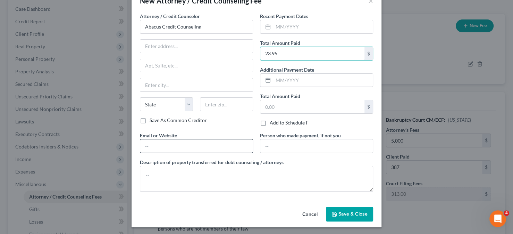
type input "23.95"
click at [197, 144] on input "text" at bounding box center [196, 145] width 113 height 13
type input "[DOMAIN_NAME]"
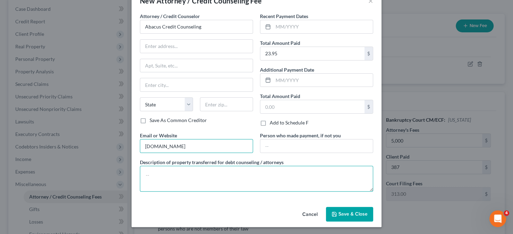
click at [190, 182] on textarea at bounding box center [256, 179] width 233 height 26
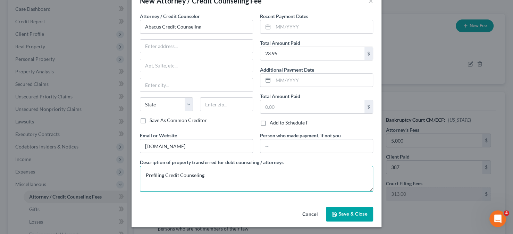
type textarea "Prefiling Credit Counseling"
click at [360, 211] on span "Save & Close" at bounding box center [353, 214] width 29 height 6
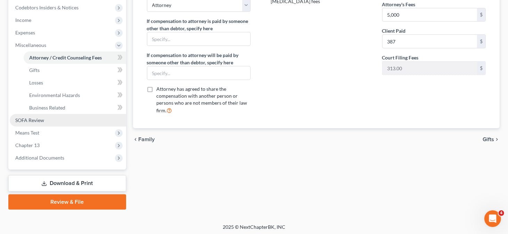
scroll to position [209, 0]
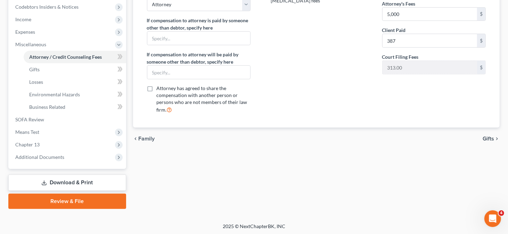
drag, startPoint x: 80, startPoint y: 198, endPoint x: 87, endPoint y: 189, distance: 11.1
click at [80, 198] on link "Review & File" at bounding box center [67, 200] width 118 height 15
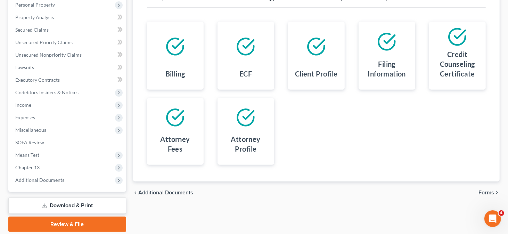
scroll to position [112, 0]
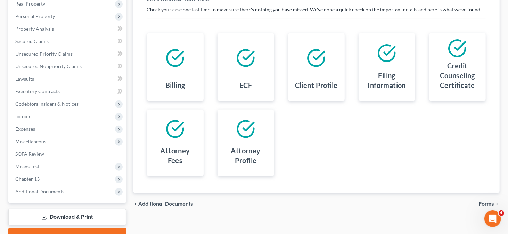
click at [488, 204] on span "Forms" at bounding box center [486, 204] width 16 height 6
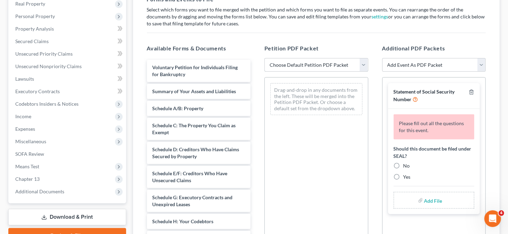
click at [316, 66] on select "Choose Default Petition PDF Packet Complete Bankruptcy Petition (all forms and …" at bounding box center [316, 65] width 104 height 14
select select "1"
click at [264, 58] on select "Choose Default Petition PDF Packet Complete Bankruptcy Petition (all forms and …" at bounding box center [316, 65] width 104 height 14
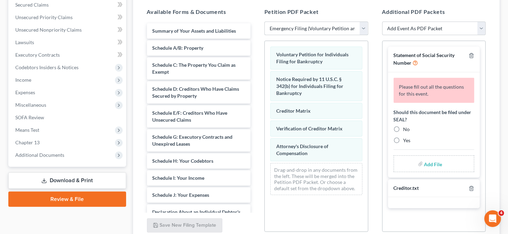
scroll to position [182, 0]
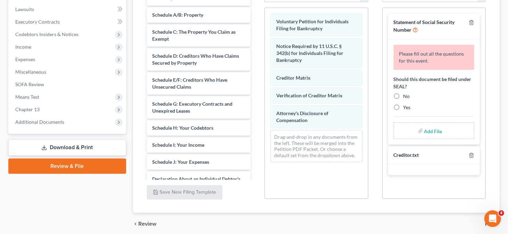
click at [69, 141] on link "Download & Print" at bounding box center [67, 147] width 118 height 16
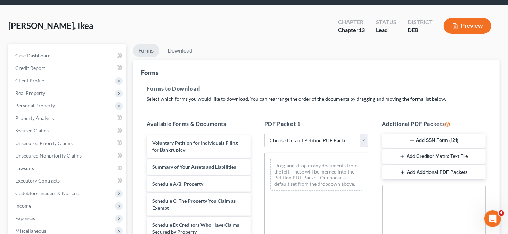
scroll to position [35, 0]
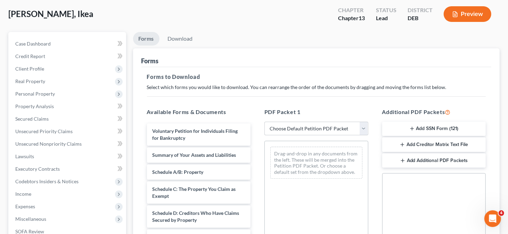
click at [409, 128] on icon "button" at bounding box center [412, 129] width 6 height 6
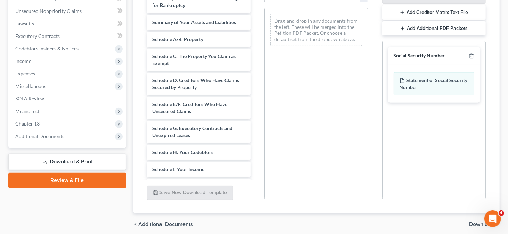
scroll to position [194, 0]
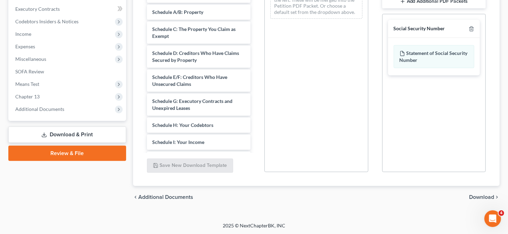
click at [475, 194] on span "Download" at bounding box center [481, 197] width 25 height 6
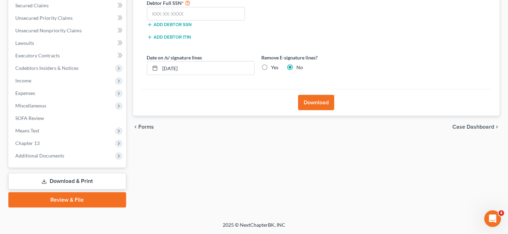
scroll to position [147, 0]
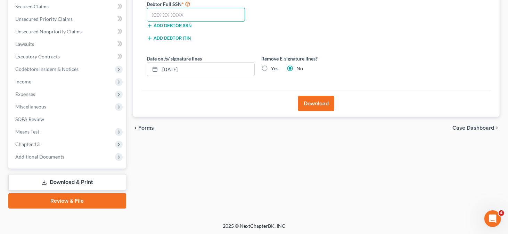
click at [190, 15] on input "text" at bounding box center [196, 15] width 98 height 14
type input "176-66-1657"
click at [329, 102] on button "Download" at bounding box center [316, 103] width 36 height 15
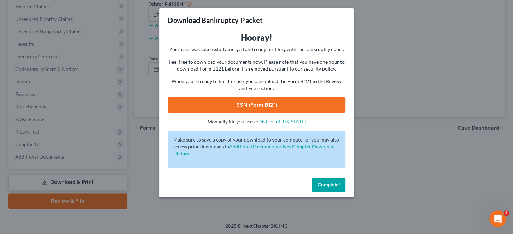
click at [270, 105] on link "SSN (Form B121)" at bounding box center [257, 104] width 178 height 15
click at [323, 179] on button "Complete!" at bounding box center [328, 185] width 33 height 14
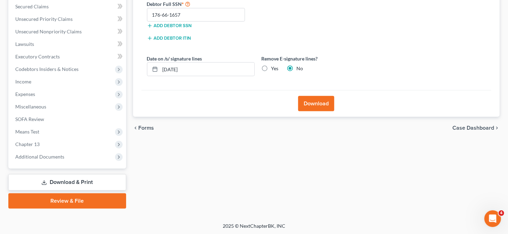
click at [68, 203] on link "Review & File" at bounding box center [67, 200] width 118 height 15
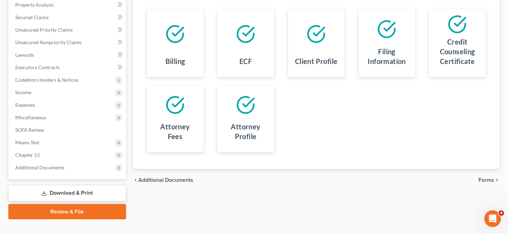
scroll to position [147, 0]
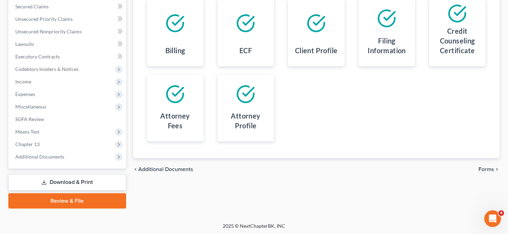
click at [486, 166] on span "Forms" at bounding box center [486, 169] width 16 height 6
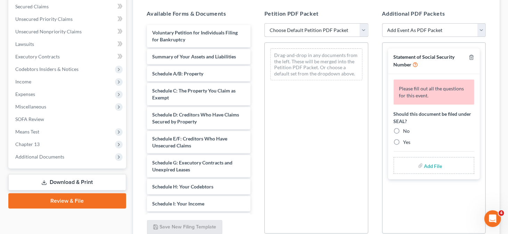
click at [316, 33] on select "Choose Default Petition PDF Packet Complete Bankruptcy Petition (all forms and …" at bounding box center [316, 30] width 104 height 14
select select "1"
click at [264, 23] on select "Choose Default Petition PDF Packet Complete Bankruptcy Petition (all forms and …" at bounding box center [316, 30] width 104 height 14
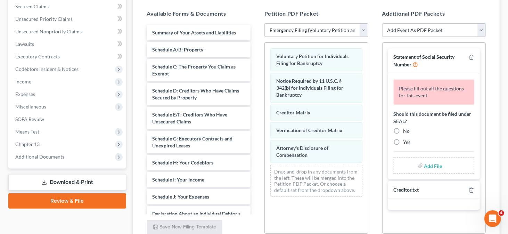
click at [403, 129] on label "No" at bounding box center [406, 130] width 7 height 7
click at [406, 129] on input "No" at bounding box center [408, 129] width 5 height 5
radio input "true"
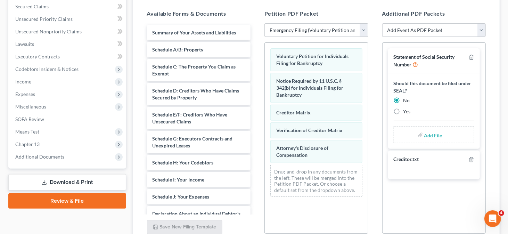
click at [436, 135] on input "file" at bounding box center [432, 134] width 17 height 13
type input "C:\fakepath\SSN Form.pdf"
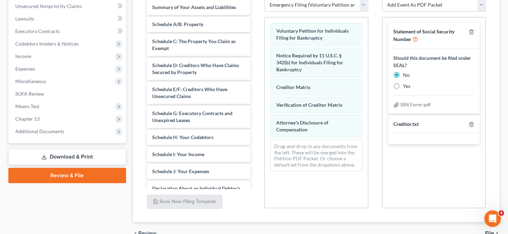
scroll to position [208, 0]
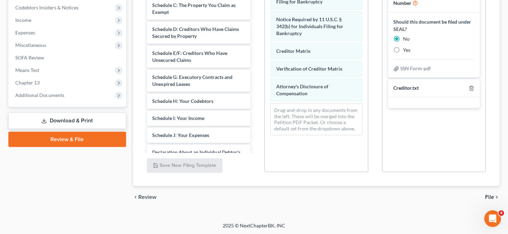
click at [487, 194] on span "File" at bounding box center [489, 197] width 9 height 6
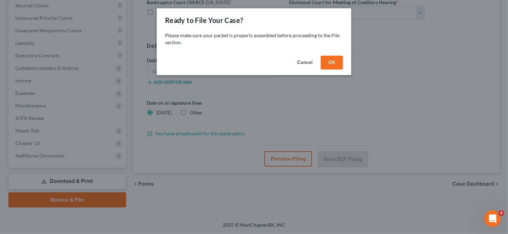
scroll to position [147, 0]
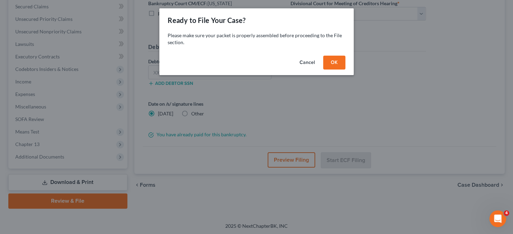
click at [332, 63] on button "OK" at bounding box center [334, 63] width 22 height 14
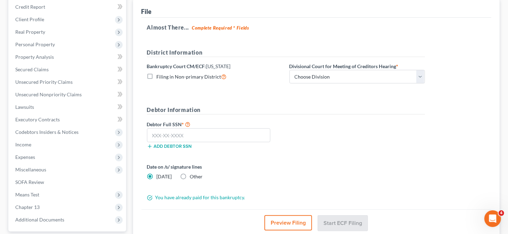
scroll to position [77, 0]
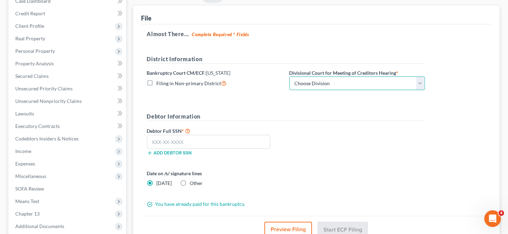
click at [318, 81] on select "Choose Division [GEOGRAPHIC_DATA]" at bounding box center [356, 83] width 135 height 14
select select "0"
click at [289, 76] on select "Choose Division [GEOGRAPHIC_DATA]" at bounding box center [356, 83] width 135 height 14
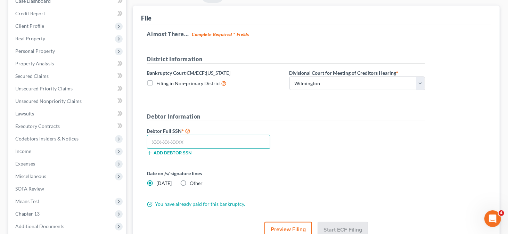
click at [186, 136] on input "text" at bounding box center [209, 142] width 124 height 14
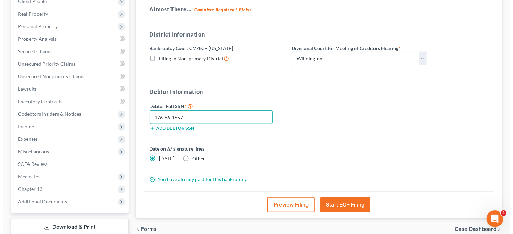
scroll to position [112, 0]
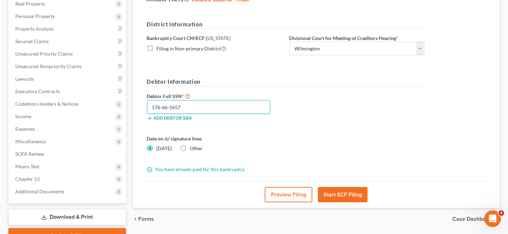
type input "176-66-1657"
click at [343, 190] on button "Start ECF Filing" at bounding box center [343, 194] width 50 height 15
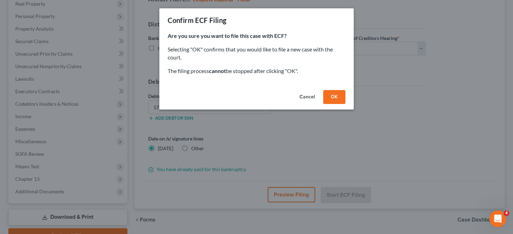
click at [328, 97] on button "OK" at bounding box center [334, 97] width 22 height 14
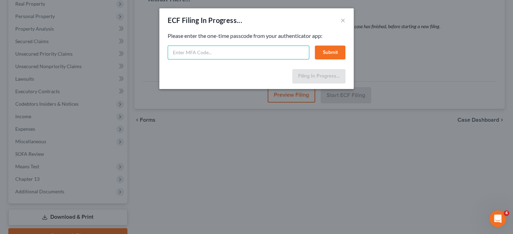
click at [244, 55] on input "text" at bounding box center [239, 52] width 142 height 14
type input "642374"
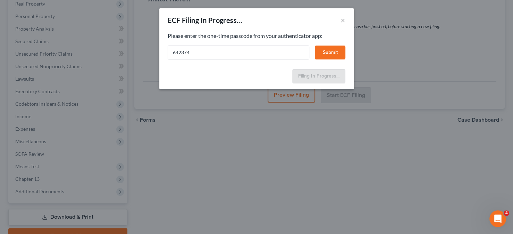
click at [323, 57] on button "Submit" at bounding box center [330, 52] width 31 height 14
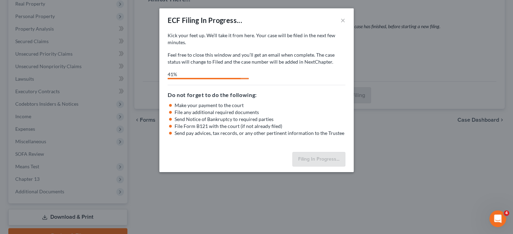
select select "0"
